Goal: Task Accomplishment & Management: Manage account settings

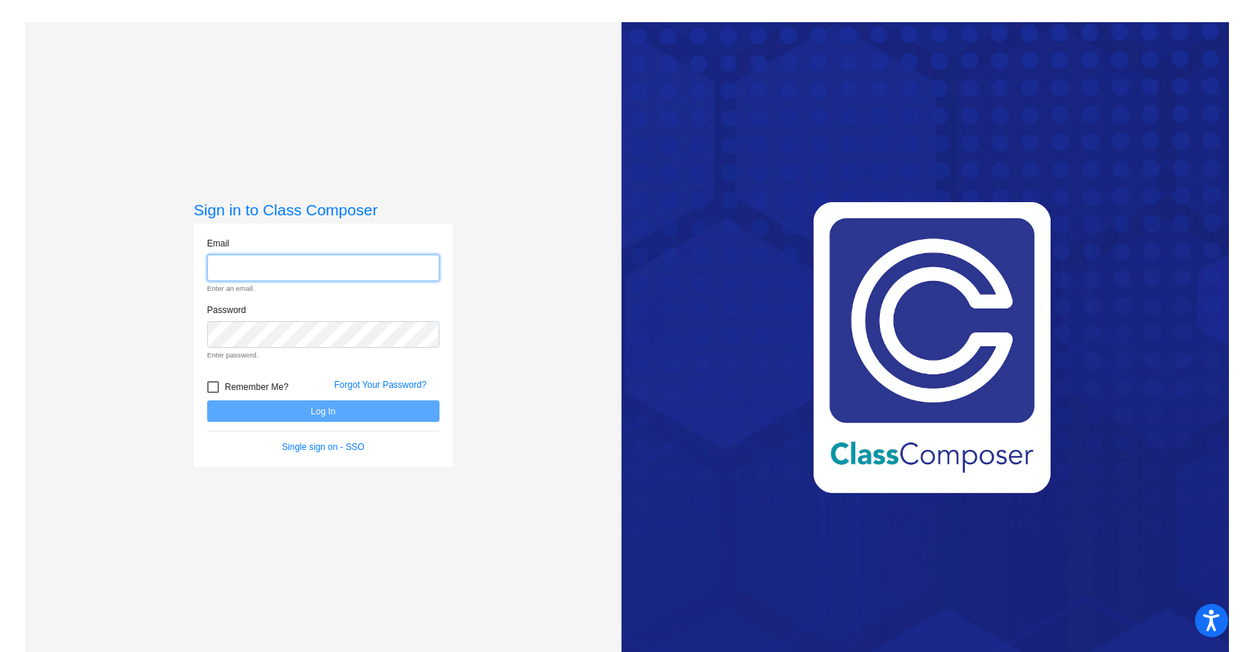
type input "[EMAIL_ADDRESS][DOMAIN_NAME]"
click at [345, 402] on form "Email [EMAIL_ADDRESS][DOMAIN_NAME] Enter an email. Password Enter password. Rem…" at bounding box center [323, 345] width 232 height 217
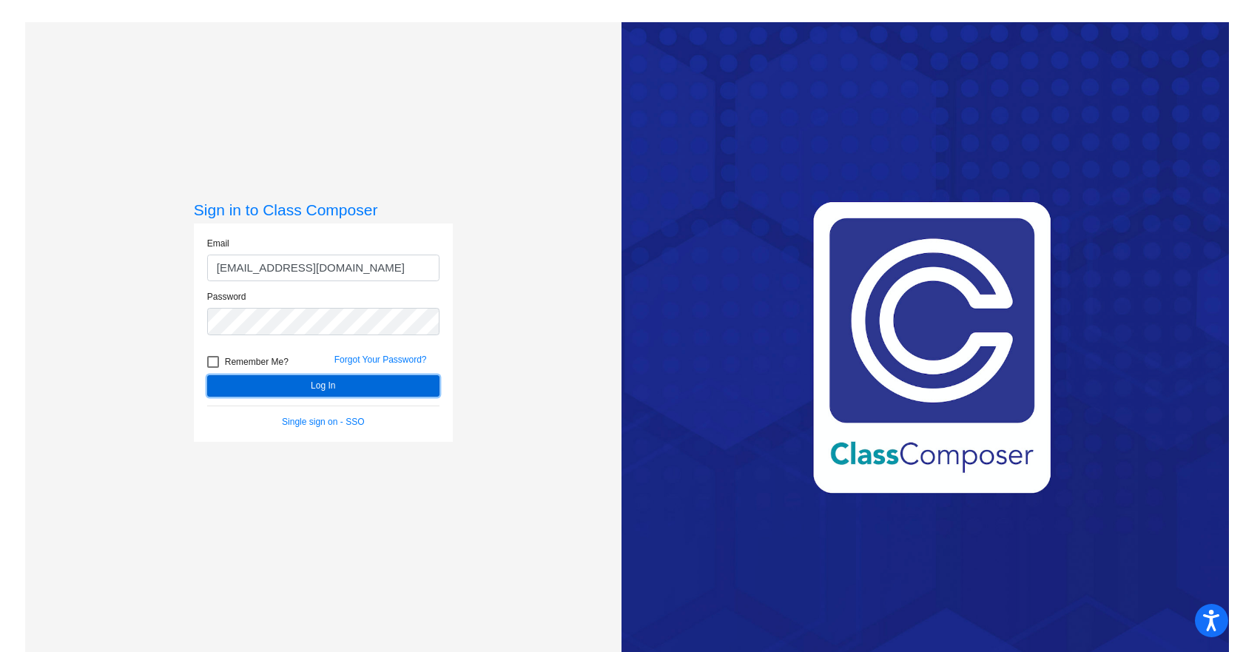
click at [334, 384] on button "Log In" at bounding box center [323, 385] width 232 height 21
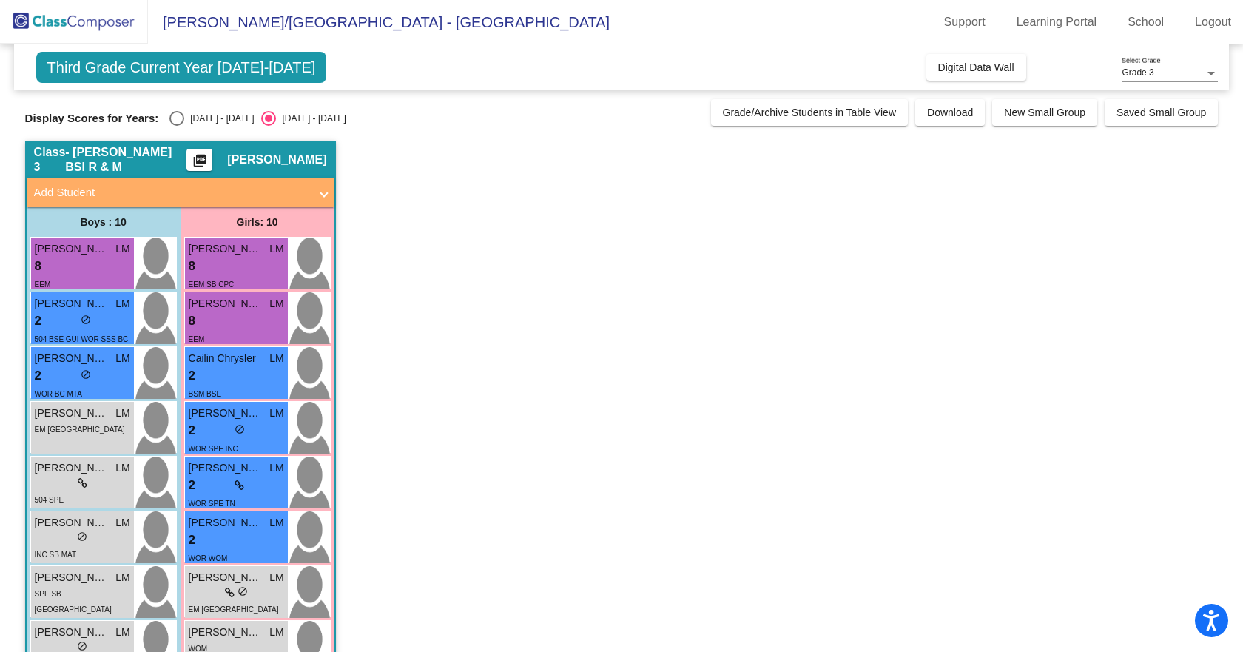
click at [176, 119] on div "Select an option" at bounding box center [176, 118] width 15 height 15
click at [176, 126] on input "[DATE] - [DATE]" at bounding box center [176, 126] width 1 height 1
radio input "true"
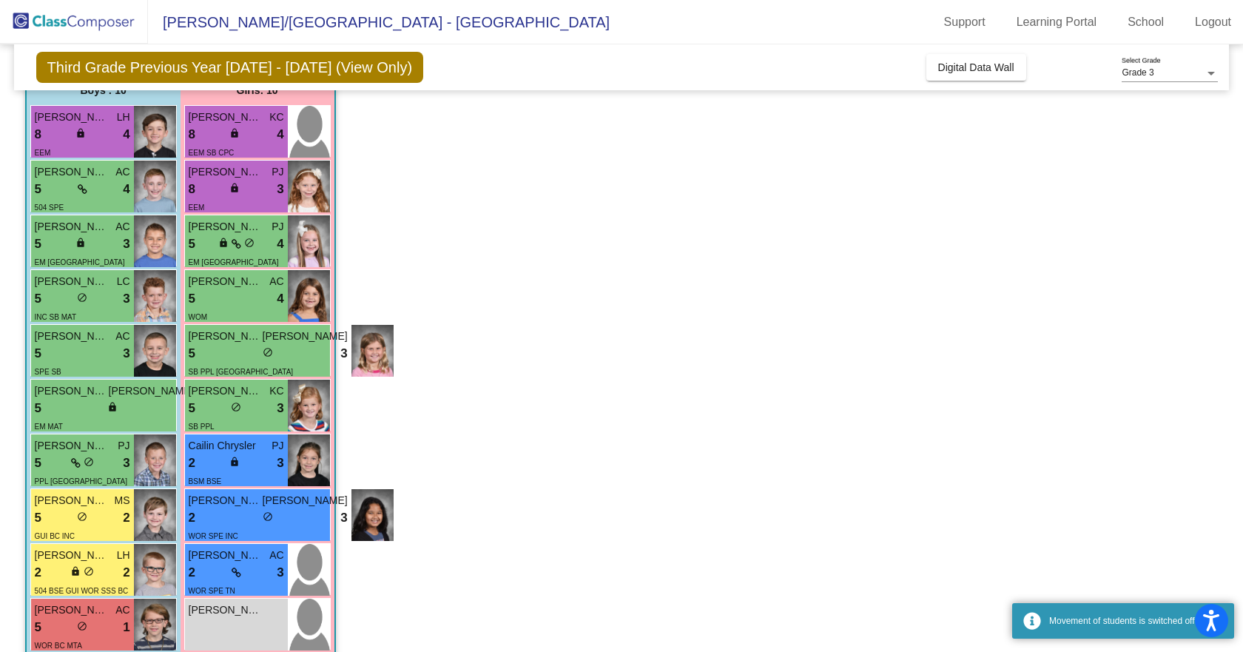
scroll to position [148, 0]
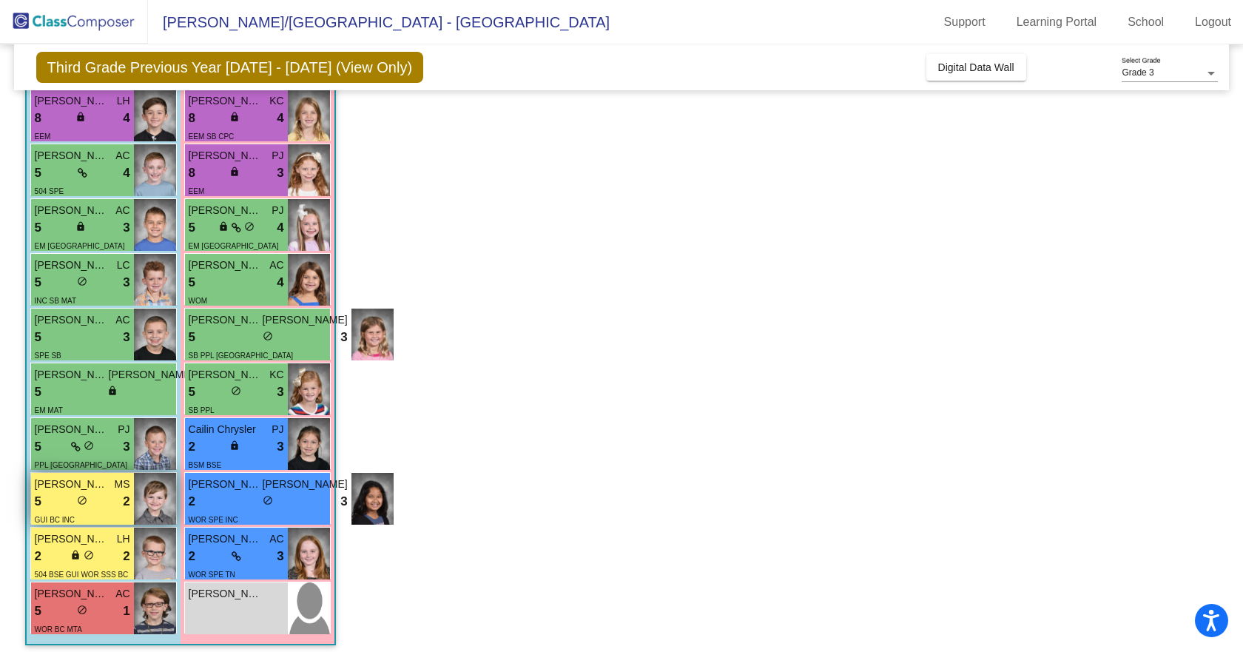
click at [104, 498] on div "5 lock do_not_disturb_alt 2" at bounding box center [82, 501] width 95 height 19
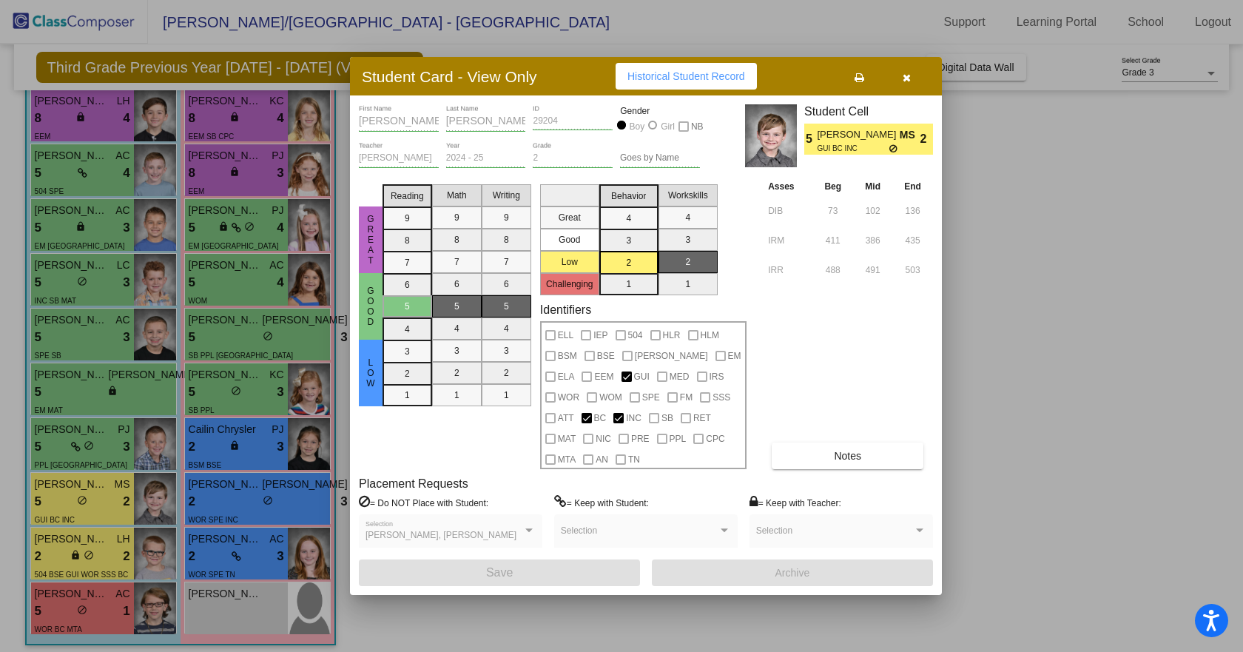
click at [881, 450] on button "Notes" at bounding box center [847, 455] width 152 height 27
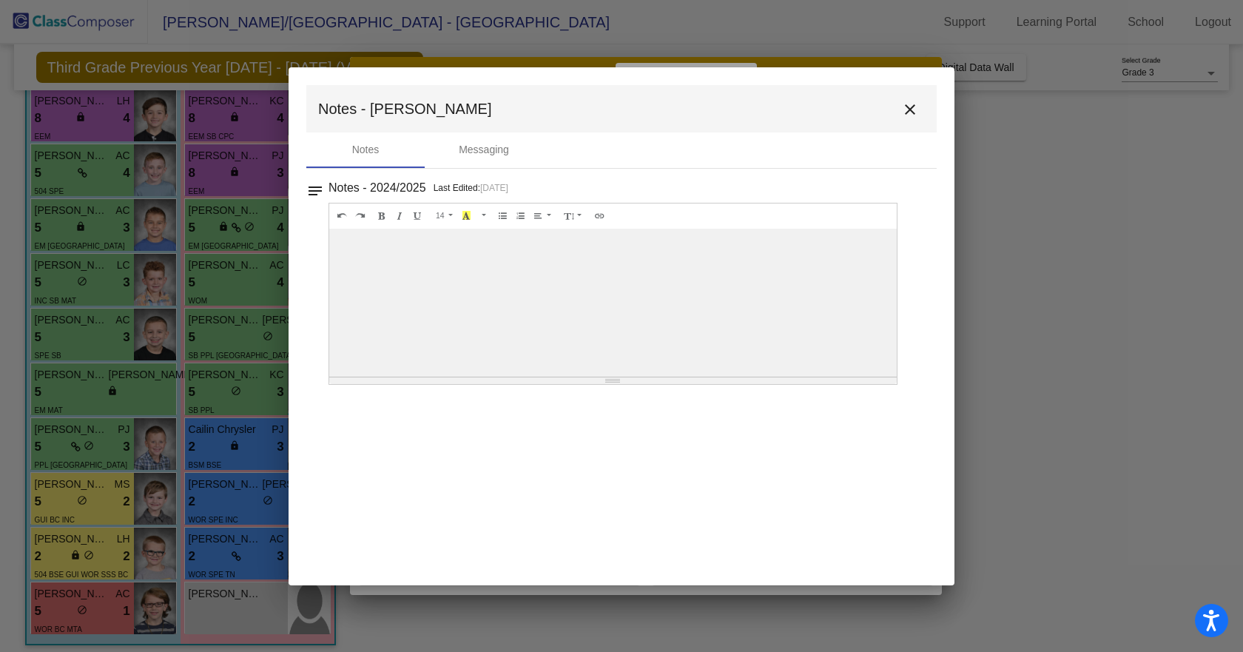
click at [911, 109] on mat-icon "close" at bounding box center [910, 110] width 18 height 18
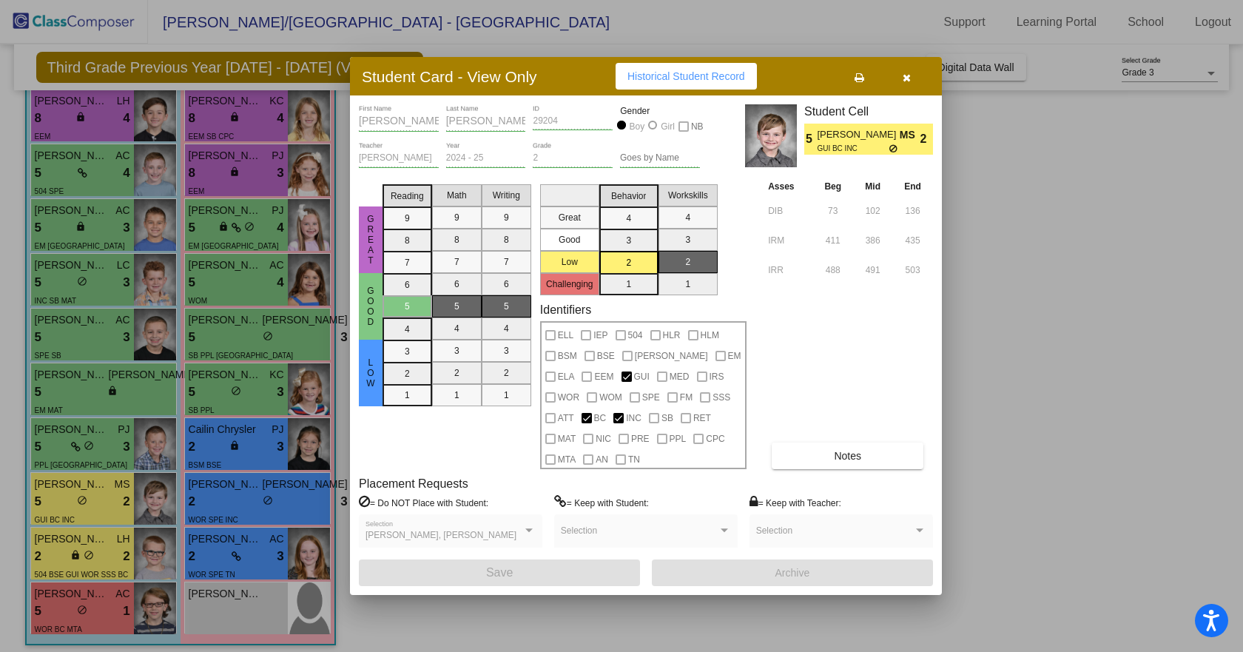
click at [905, 72] on icon "button" at bounding box center [906, 77] width 8 height 10
